Goal: Information Seeking & Learning: Learn about a topic

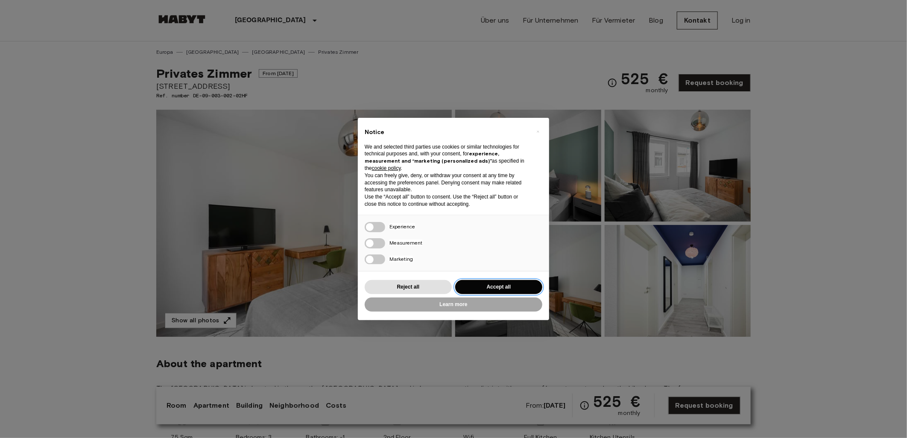
click at [482, 286] on button "Accept all" at bounding box center [498, 287] width 87 height 14
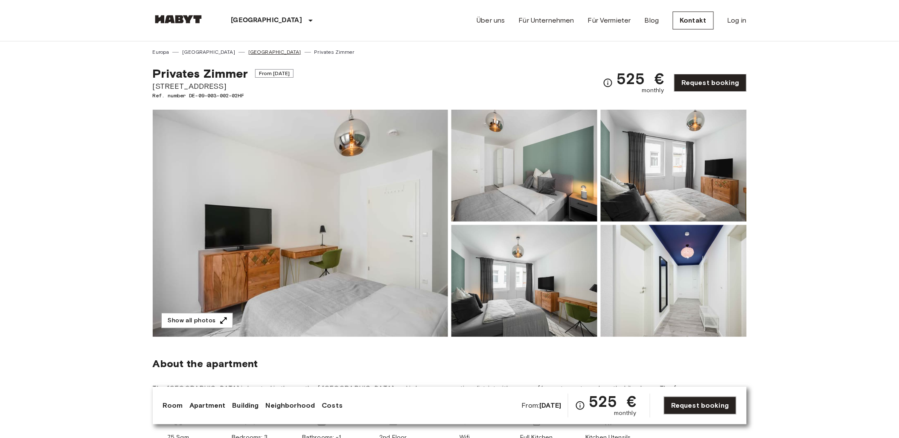
click at [248, 50] on link "[GEOGRAPHIC_DATA]" at bounding box center [274, 52] width 53 height 8
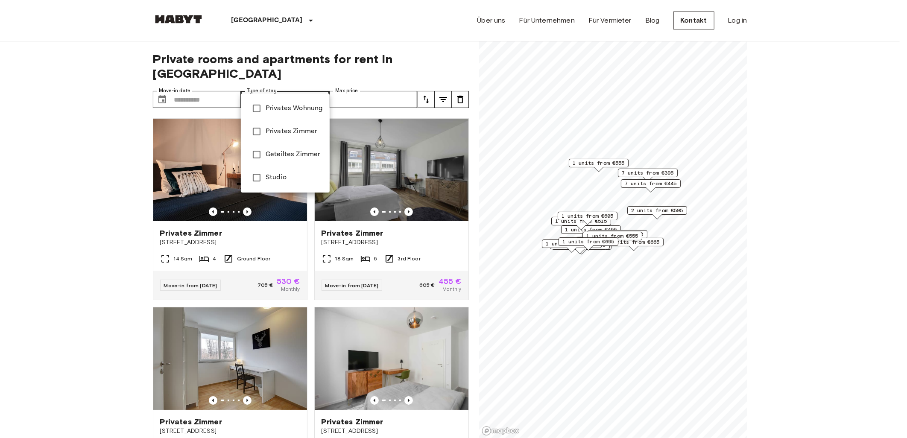
click at [286, 109] on span "Privates Wohnung" at bounding box center [294, 108] width 57 height 10
type input "**********"
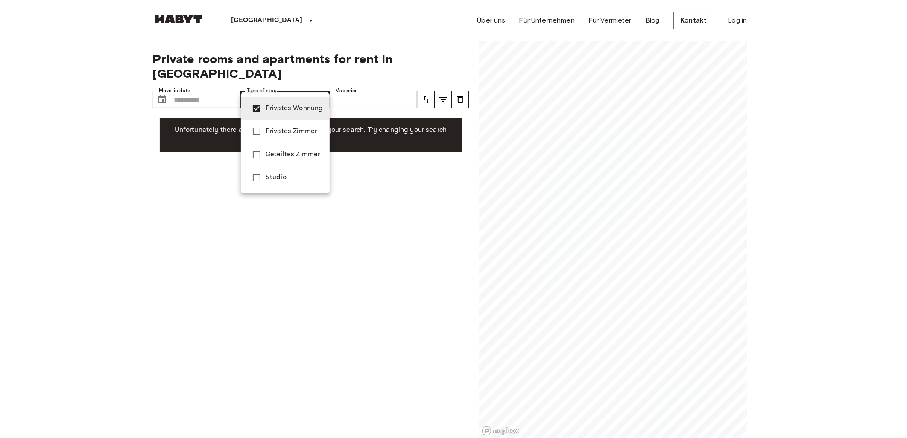
click at [286, 109] on span "Privates Wohnung" at bounding box center [294, 108] width 57 height 10
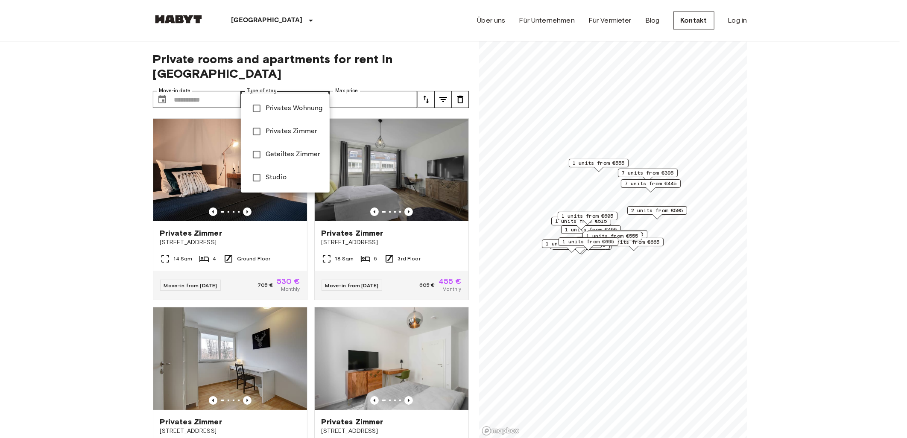
click at [285, 131] on span "Privates Zimmer" at bounding box center [294, 131] width 57 height 10
click at [279, 171] on li "Studio" at bounding box center [285, 177] width 89 height 23
click at [272, 128] on span "Privates Zimmer" at bounding box center [294, 131] width 57 height 10
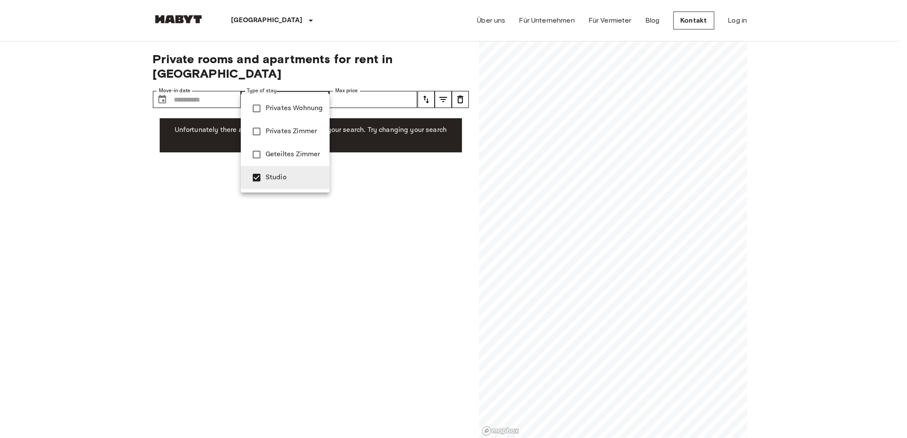
click at [279, 128] on span "Privates Zimmer" at bounding box center [294, 131] width 57 height 10
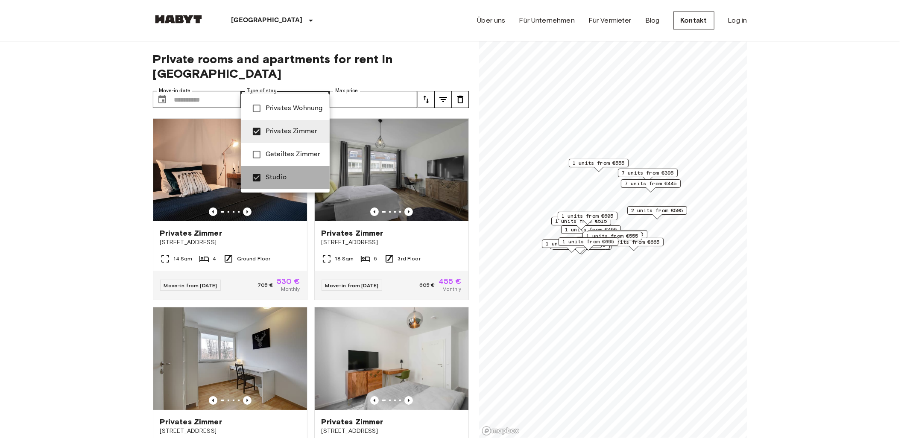
click at [277, 178] on span "Studio" at bounding box center [294, 177] width 57 height 10
type input "**********"
